Goal: Task Accomplishment & Management: Manage account settings

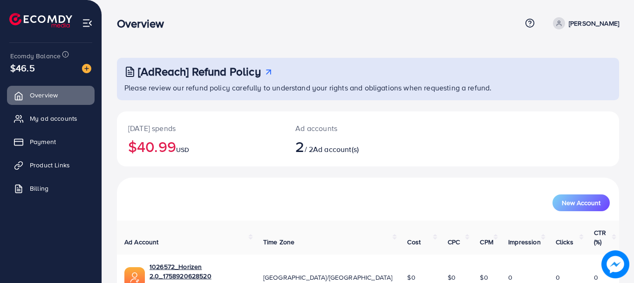
click at [155, 143] on h2 "$40.99 USD" at bounding box center [200, 146] width 145 height 18
click at [175, 142] on h2 "$40.99 USD" at bounding box center [200, 146] width 145 height 18
click at [160, 144] on h2 "$40.99 USD" at bounding box center [200, 146] width 145 height 18
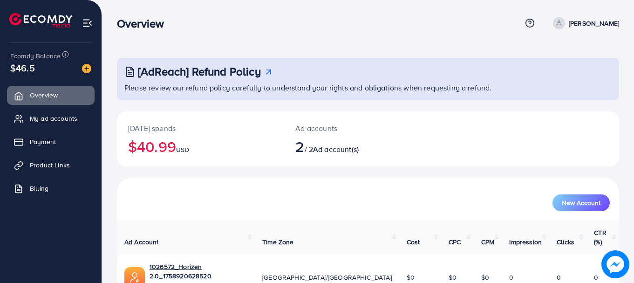
click at [160, 144] on h2 "$40.99 USD" at bounding box center [200, 146] width 145 height 18
click at [46, 120] on span "My ad accounts" at bounding box center [55, 118] width 47 height 9
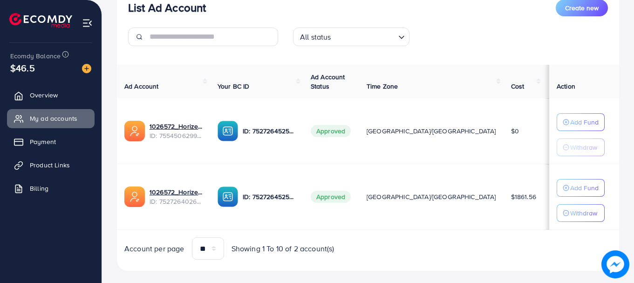
scroll to position [137, 0]
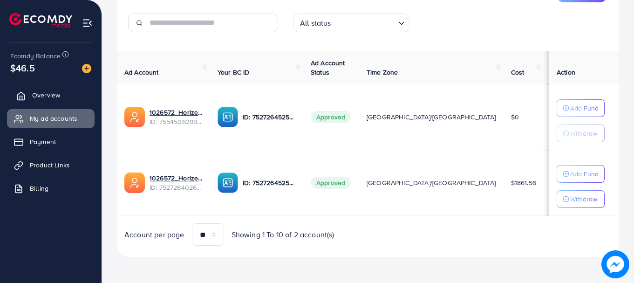
click at [43, 94] on span "Overview" at bounding box center [46, 94] width 28 height 9
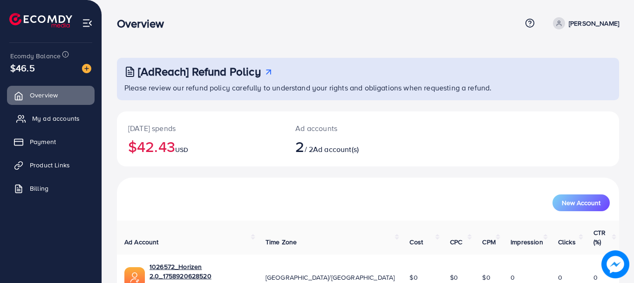
click at [49, 125] on link "My ad accounts" at bounding box center [51, 118] width 88 height 19
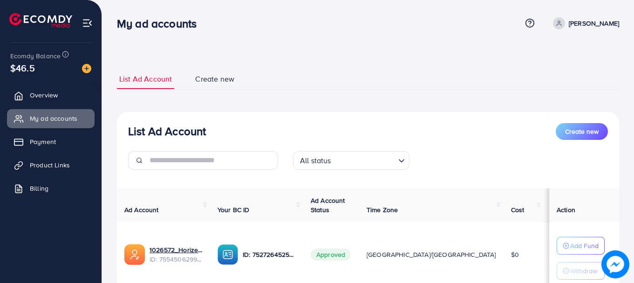
scroll to position [137, 0]
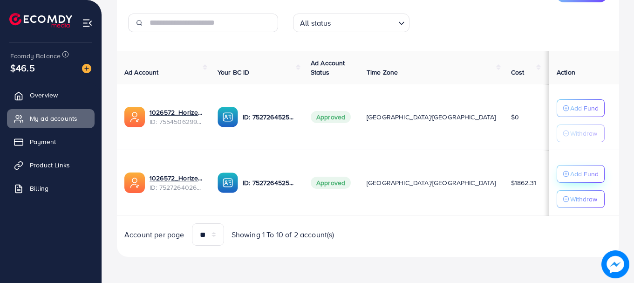
click at [565, 181] on button "Add Fund" at bounding box center [580, 174] width 48 height 18
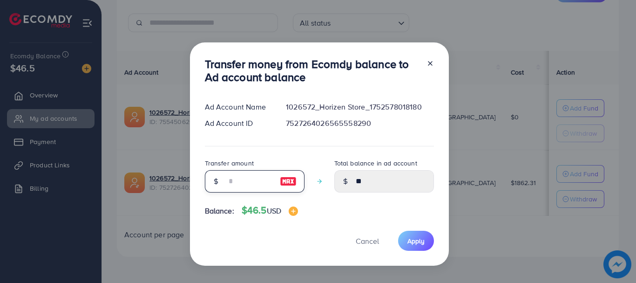
click at [245, 180] on input "number" at bounding box center [249, 181] width 47 height 22
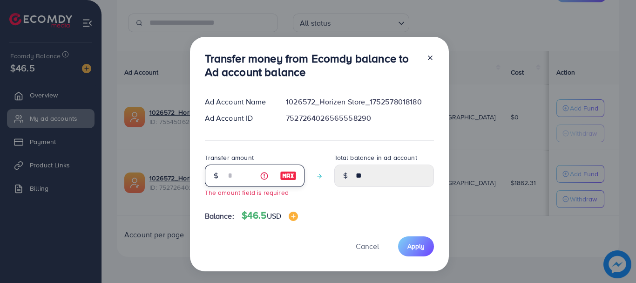
type input "*"
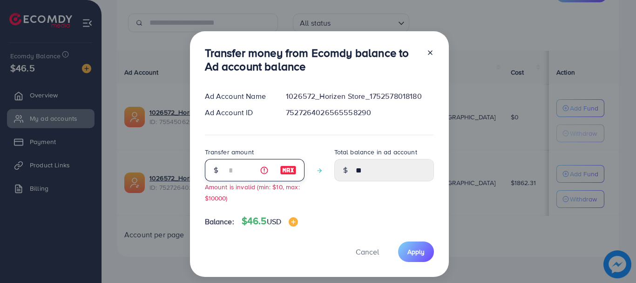
type input "*****"
type input "**"
type input "*****"
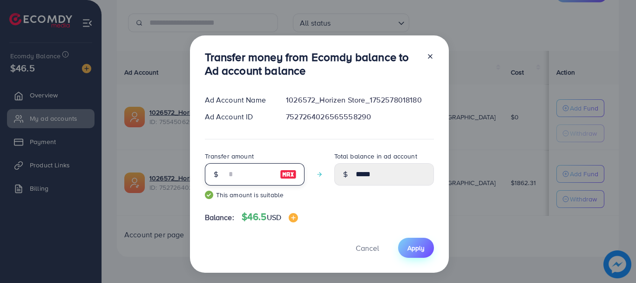
type input "**"
click at [405, 248] on button "Apply" at bounding box center [416, 247] width 36 height 20
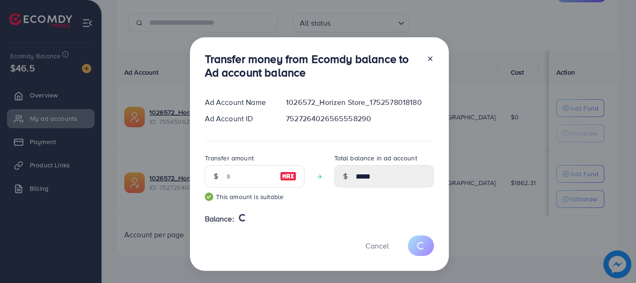
type input "**"
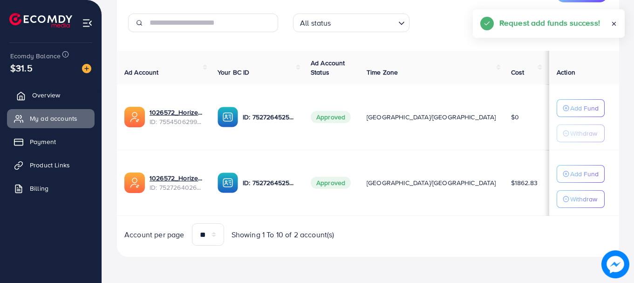
click at [37, 90] on link "Overview" at bounding box center [51, 95] width 88 height 19
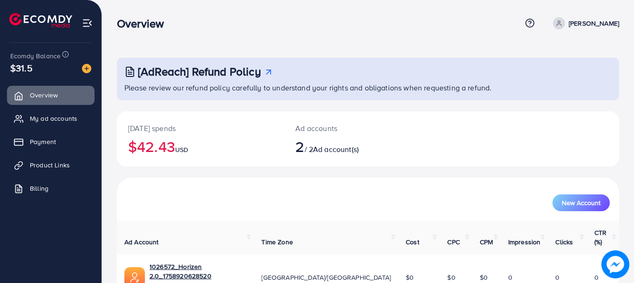
click at [161, 149] on h2 "$42.43 USD" at bounding box center [200, 146] width 145 height 18
click at [127, 32] on div "Overview Help Center Contact Support Term and policy About Us MUHAMMAD ABDULLAH…" at bounding box center [368, 23] width 502 height 25
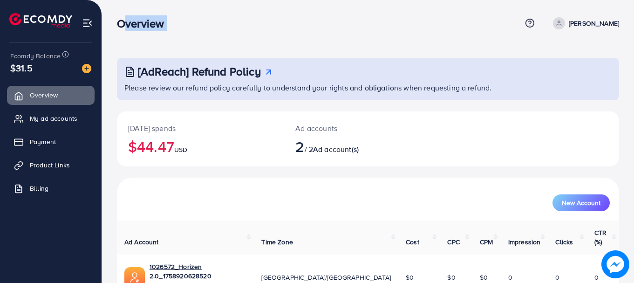
click at [127, 32] on div "Overview Help Center Contact Support Term and policy About Us MUHAMMAD ABDULLAH…" at bounding box center [368, 23] width 502 height 25
click at [140, 17] on h3 "Overview" at bounding box center [144, 24] width 54 height 14
click at [142, 27] on h3 "Overview" at bounding box center [144, 24] width 54 height 14
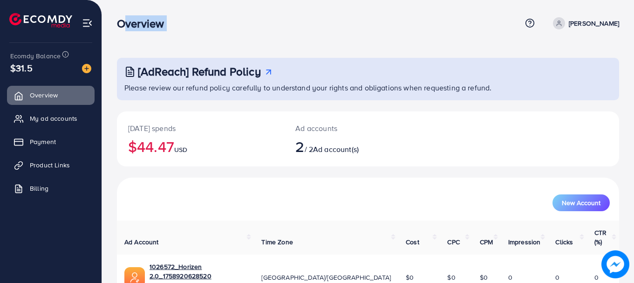
click at [142, 27] on h3 "Overview" at bounding box center [144, 24] width 54 height 14
click at [154, 142] on h2 "$44.47 USD" at bounding box center [200, 146] width 145 height 18
click at [183, 143] on h2 "$44.47 USD" at bounding box center [200, 146] width 145 height 18
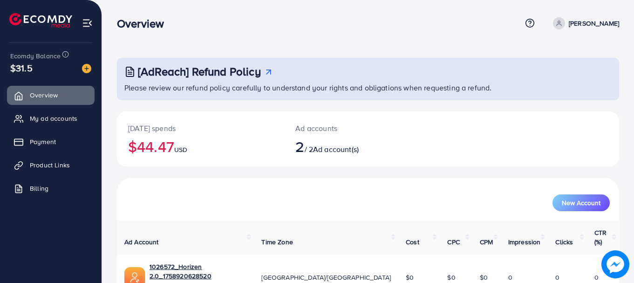
click at [175, 144] on h2 "$44.47 USD" at bounding box center [200, 146] width 145 height 18
click at [304, 145] on span "2" at bounding box center [299, 145] width 9 height 21
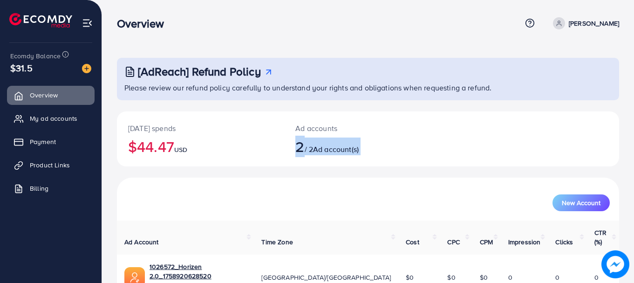
click at [304, 145] on span "2" at bounding box center [299, 145] width 9 height 21
click at [304, 147] on span "2" at bounding box center [299, 145] width 9 height 21
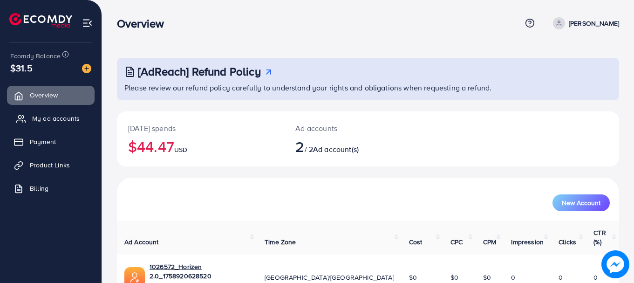
click at [45, 121] on span "My ad accounts" at bounding box center [55, 118] width 47 height 9
